Goal: Task Accomplishment & Management: Use online tool/utility

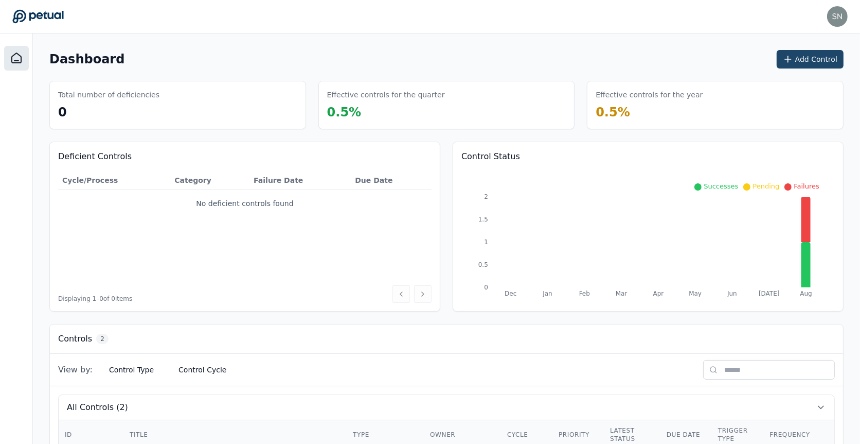
click at [802, 63] on button "Add Control" at bounding box center [810, 59] width 67 height 19
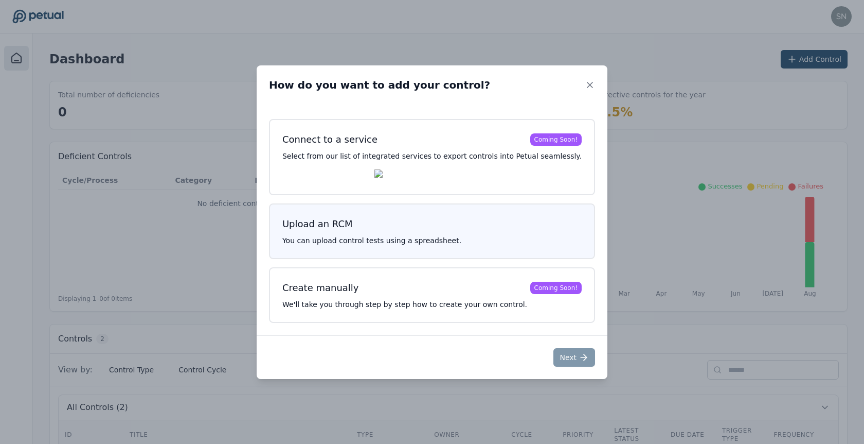
click at [456, 243] on p "You can upload control tests using a spreadsheet." at bounding box center [431, 240] width 299 height 10
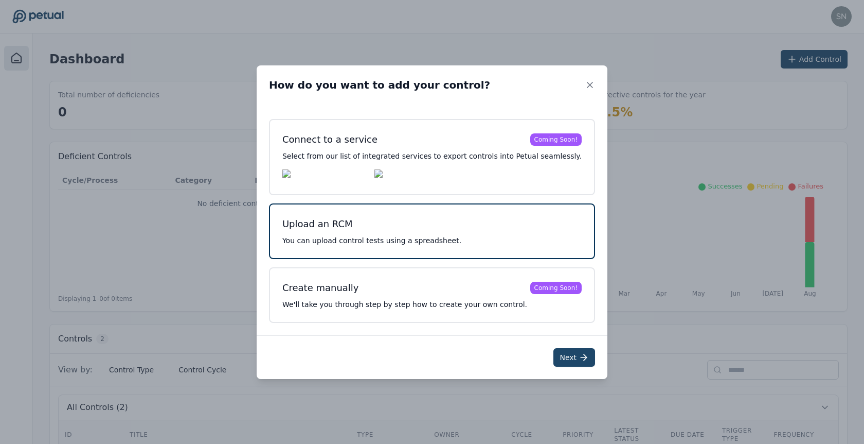
click at [554, 362] on button "Next" at bounding box center [575, 357] width 42 height 19
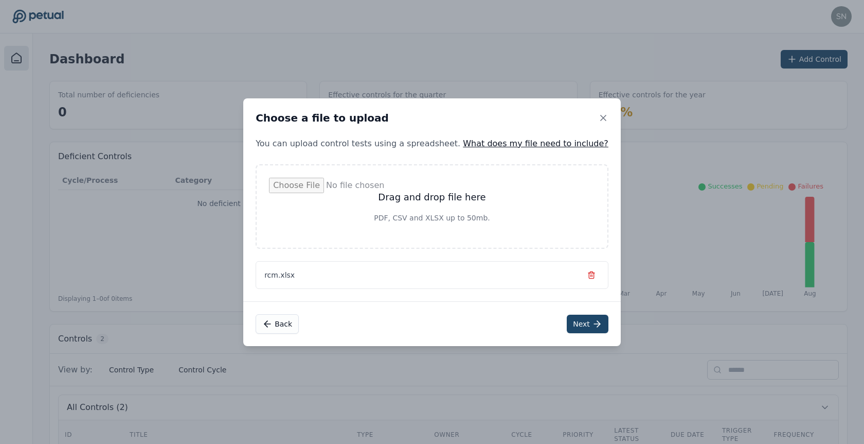
click at [567, 327] on button "Next" at bounding box center [588, 323] width 42 height 19
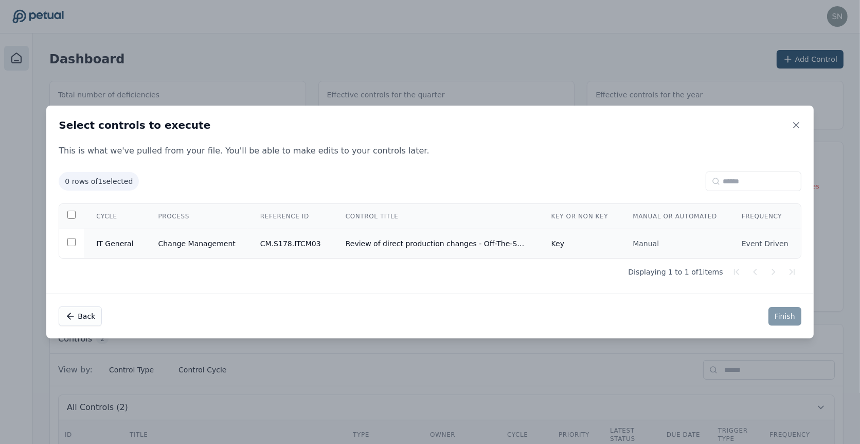
click at [417, 241] on td "Review of direct production changes - Off-The-Shelf applications - NetSuite" at bounding box center [436, 243] width 206 height 29
click at [778, 312] on button "Finish" at bounding box center [785, 316] width 33 height 19
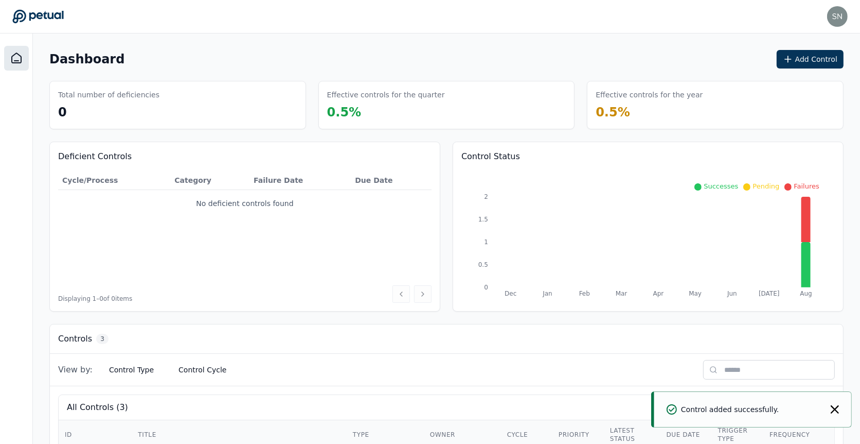
scroll to position [162, 0]
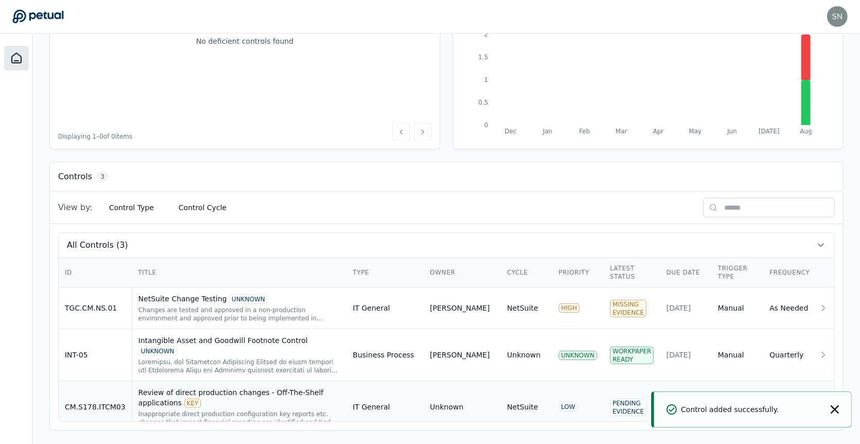
click at [254, 389] on div "Review of direct production changes - Off-The-Shelf applications KEY" at bounding box center [239, 397] width 202 height 21
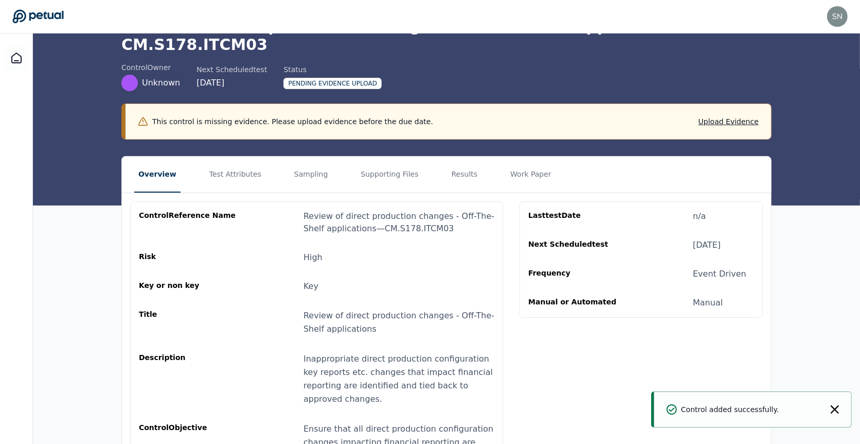
scroll to position [111, 0]
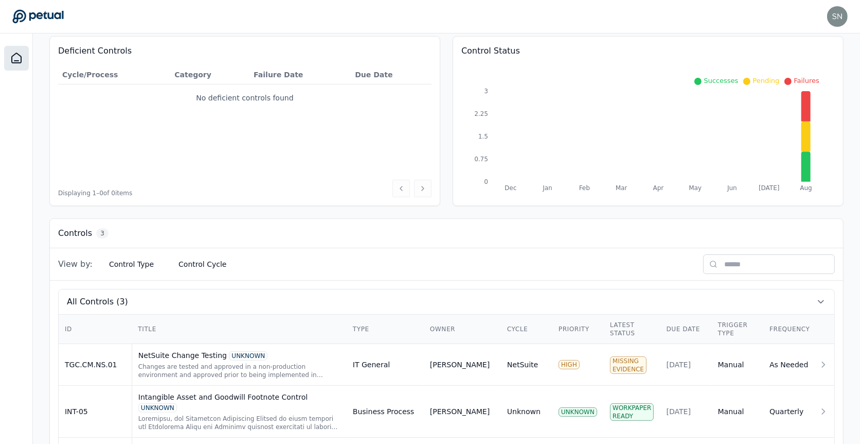
scroll to position [162, 0]
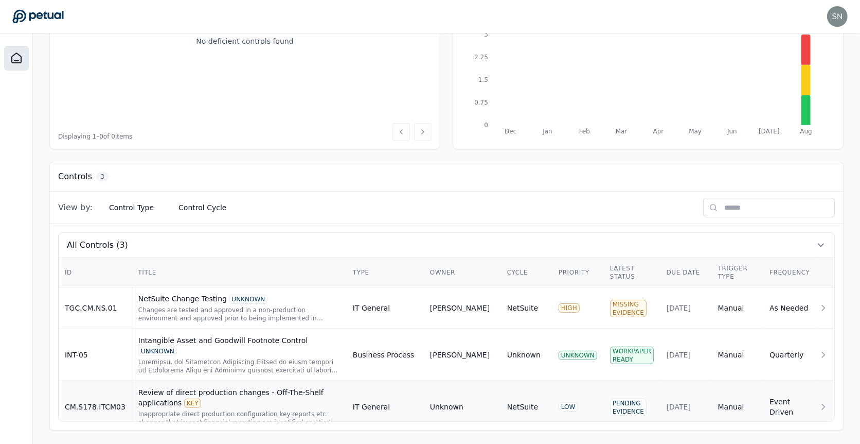
click at [234, 387] on div "Review of direct production changes - Off-The-Shelf applications KEY" at bounding box center [239, 397] width 202 height 21
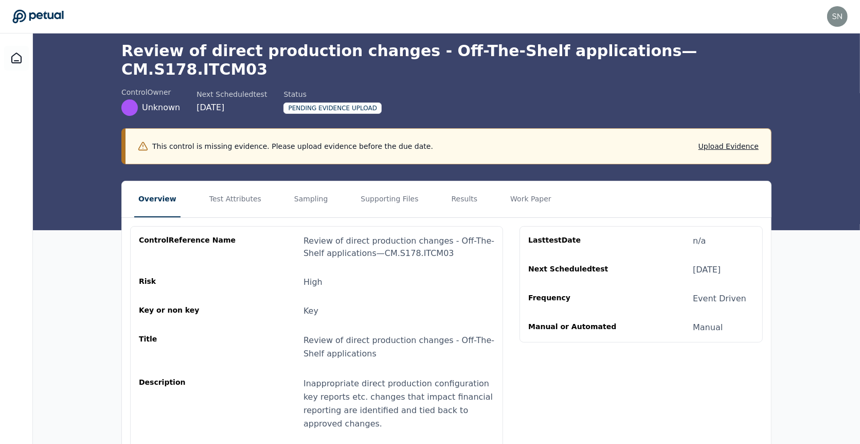
scroll to position [46, 0]
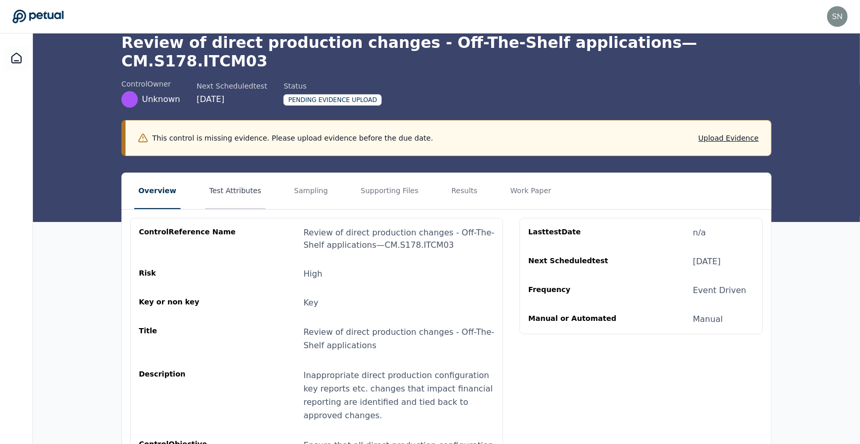
click at [220, 173] on button "Test Attributes" at bounding box center [235, 191] width 60 height 36
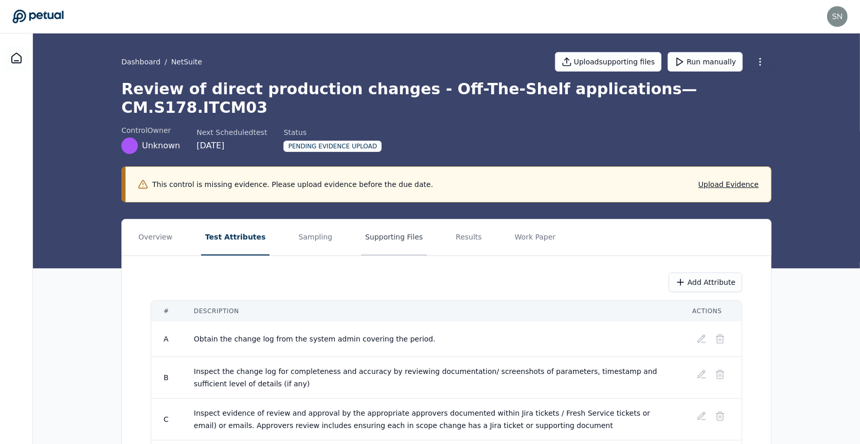
click at [379, 222] on button "Supporting Files" at bounding box center [394, 237] width 66 height 36
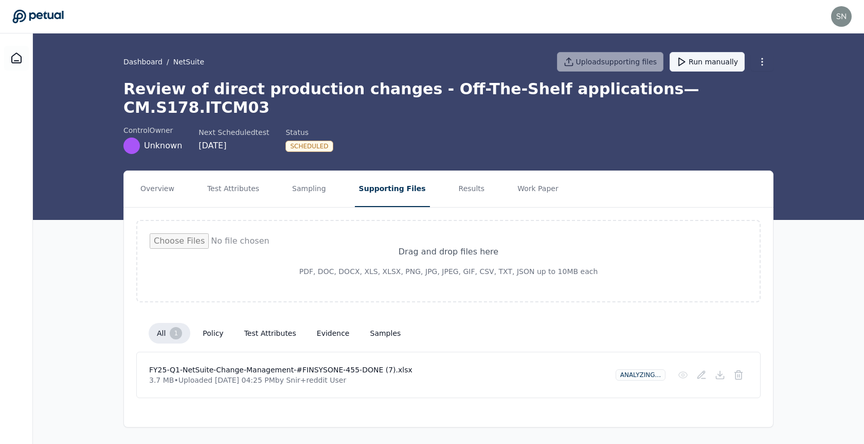
click at [711, 61] on button "Run manually" at bounding box center [707, 62] width 75 height 20
